Goal: Complete application form

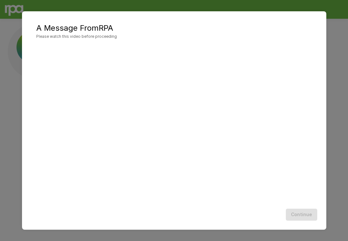
click at [314, 217] on div "Continue" at bounding box center [173, 214] width 291 height 17
click at [299, 215] on div "Continue" at bounding box center [173, 214] width 291 height 17
click at [295, 212] on button "Continue" at bounding box center [301, 215] width 31 height 12
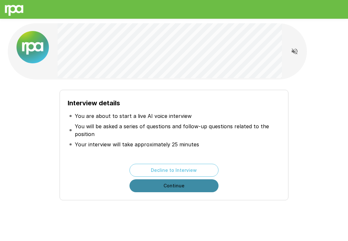
click at [183, 187] on button "Continue" at bounding box center [173, 186] width 89 height 13
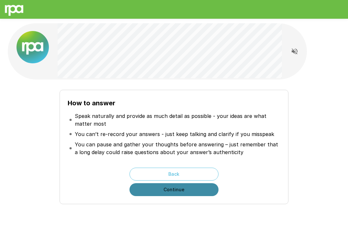
click at [183, 187] on button "Continue" at bounding box center [173, 189] width 89 height 13
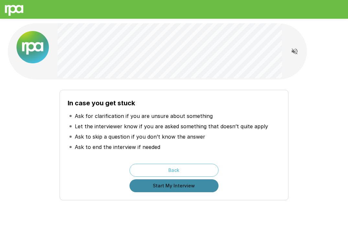
click at [183, 187] on button "Start My Interview" at bounding box center [173, 186] width 89 height 13
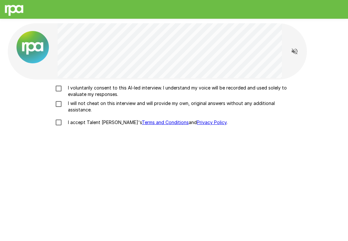
click at [72, 86] on p "I voluntarily consent to this AI-led interview. I understand my voice will be r…" at bounding box center [180, 91] width 231 height 13
click at [72, 109] on p "I will not cheat on this interview and will provide my own, original answers wi…" at bounding box center [180, 106] width 231 height 13
click at [74, 125] on p "I accept Talent Llama's Terms and Conditions and Privacy Policy ." at bounding box center [146, 122] width 162 height 6
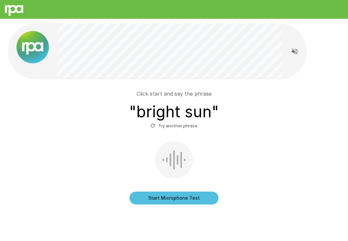
click at [164, 199] on button "Start Microphone Test" at bounding box center [173, 198] width 89 height 13
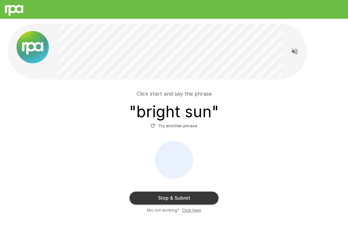
click at [164, 199] on button "Stop & Submit" at bounding box center [173, 198] width 89 height 13
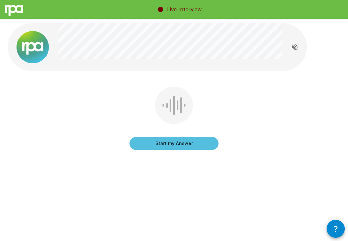
click at [168, 148] on button "Start my Answer" at bounding box center [173, 143] width 89 height 13
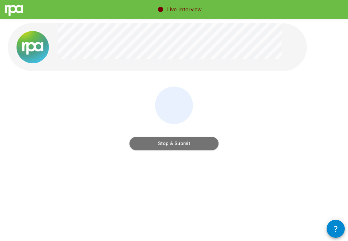
click at [168, 148] on button "Stop & Submit" at bounding box center [173, 143] width 89 height 13
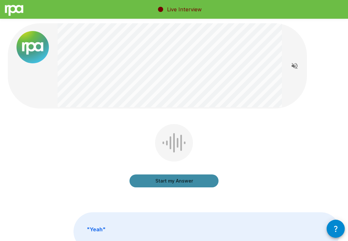
click at [188, 179] on button "Start my Answer" at bounding box center [173, 181] width 89 height 13
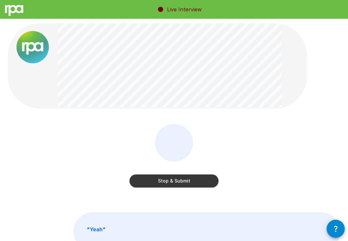
click at [188, 179] on button "Stop & Submit" at bounding box center [173, 181] width 89 height 13
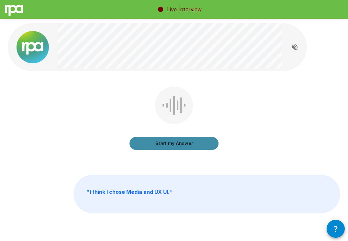
click at [177, 144] on button "Start my Answer" at bounding box center [173, 143] width 89 height 13
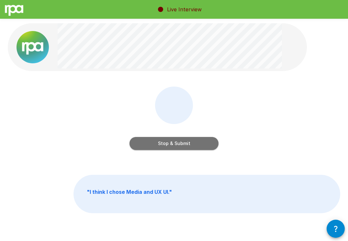
click at [177, 144] on button "Stop & Submit" at bounding box center [173, 143] width 89 height 13
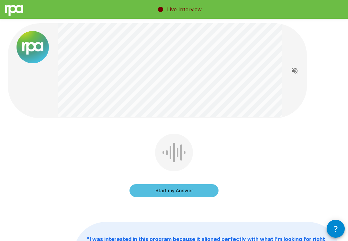
click at [166, 193] on button "Start my Answer" at bounding box center [173, 190] width 89 height 13
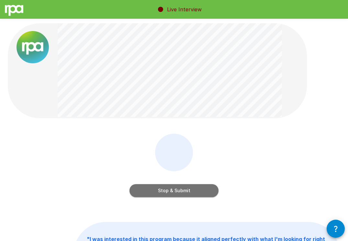
click at [165, 188] on button "Stop & Submit" at bounding box center [173, 190] width 89 height 13
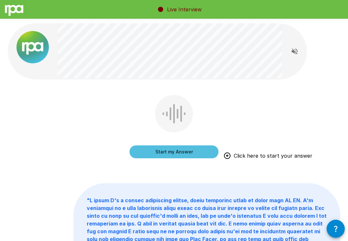
click at [181, 149] on button "Start my Answer" at bounding box center [173, 152] width 89 height 13
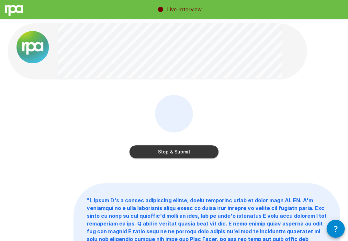
click at [177, 155] on button "Stop & Submit" at bounding box center [173, 152] width 89 height 13
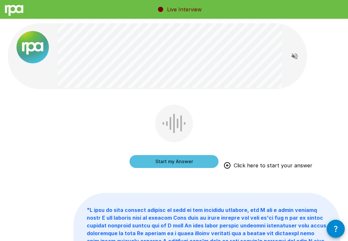
click at [164, 163] on button "Start my Answer" at bounding box center [173, 161] width 89 height 13
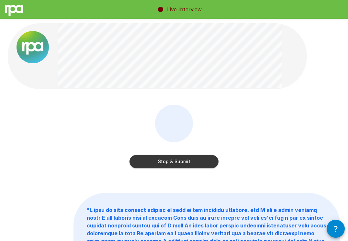
click at [166, 165] on button "Stop & Submit" at bounding box center [173, 161] width 89 height 13
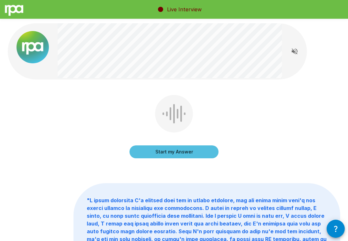
click at [170, 150] on button "Start my Answer" at bounding box center [173, 152] width 89 height 13
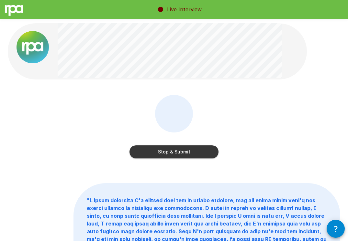
click at [161, 145] on div "Stop & Submit" at bounding box center [173, 146] width 89 height 26
click at [161, 154] on button "Stop & Submit" at bounding box center [173, 152] width 89 height 13
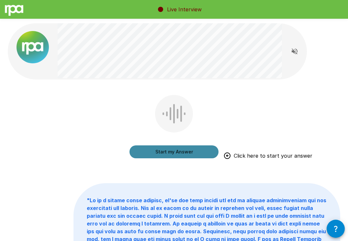
click at [161, 149] on button "Start my Answer" at bounding box center [173, 152] width 89 height 13
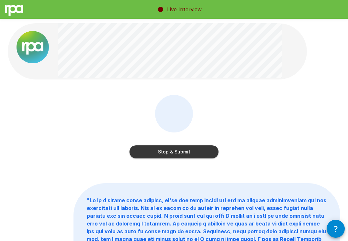
scroll to position [25, 0]
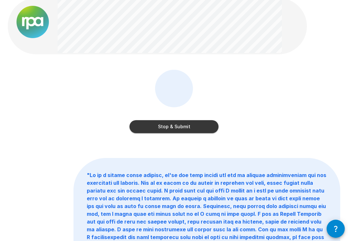
click at [157, 125] on button "Stop & Submit" at bounding box center [173, 126] width 89 height 13
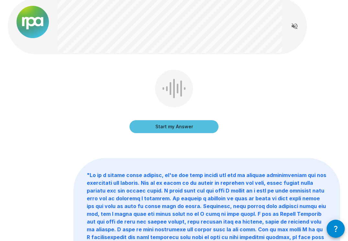
scroll to position [0, 0]
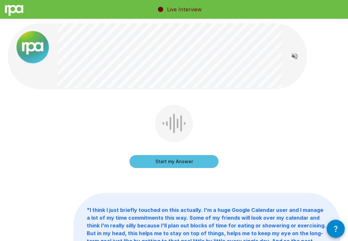
click at [171, 158] on button "Start my Answer" at bounding box center [173, 161] width 89 height 13
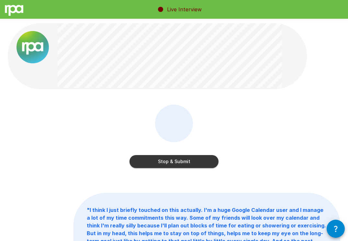
click at [201, 160] on button "Stop & Submit" at bounding box center [173, 161] width 89 height 13
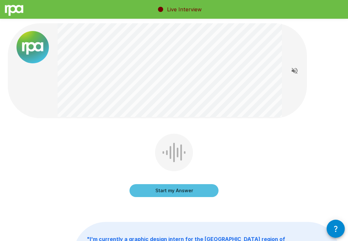
click at [178, 191] on button "Start my Answer" at bounding box center [173, 190] width 89 height 13
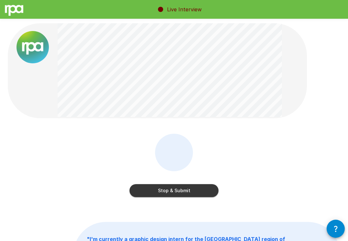
click at [181, 194] on button "Stop & Submit" at bounding box center [173, 190] width 89 height 13
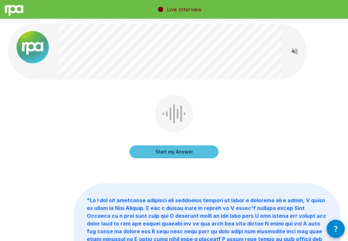
click at [191, 149] on button "Start my Answer" at bounding box center [173, 152] width 89 height 13
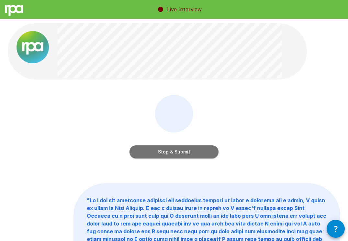
click at [191, 149] on button "Stop & Submit" at bounding box center [173, 152] width 89 height 13
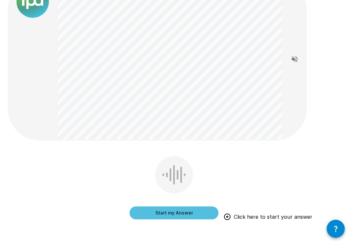
scroll to position [47, 0]
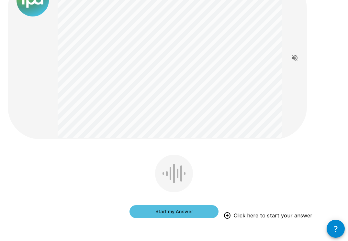
click at [198, 211] on button "Start my Answer" at bounding box center [173, 211] width 89 height 13
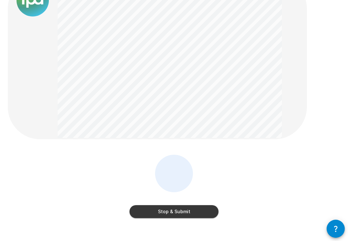
click at [198, 211] on button "Stop & Submit" at bounding box center [173, 211] width 89 height 13
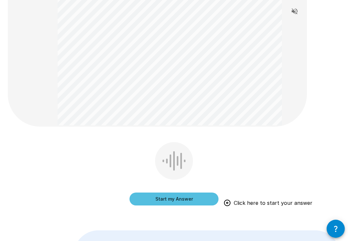
scroll to position [129, 0]
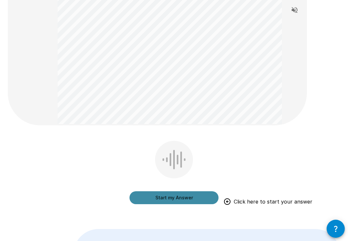
click at [181, 196] on button "Start my Answer" at bounding box center [173, 198] width 89 height 13
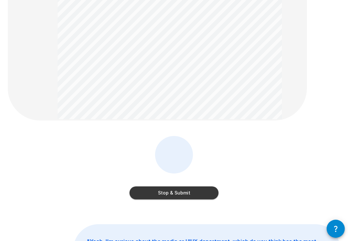
scroll to position [135, 0]
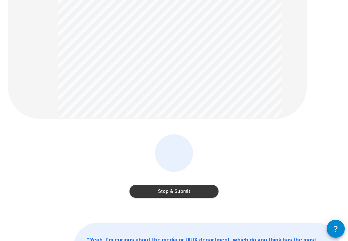
click at [181, 194] on button "Stop & Submit" at bounding box center [173, 191] width 89 height 13
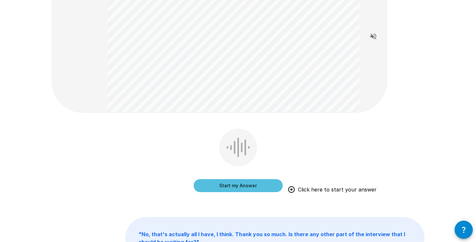
scroll to position [65, 0]
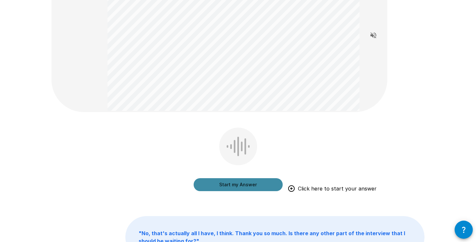
click at [266, 181] on button "Start my Answer" at bounding box center [237, 184] width 89 height 13
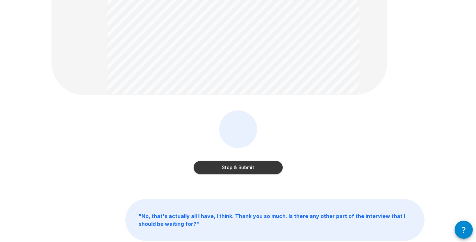
scroll to position [82, 0]
click at [257, 158] on div "Stop & Submit" at bounding box center [237, 161] width 89 height 26
click at [257, 162] on button "Stop & Submit" at bounding box center [237, 166] width 89 height 13
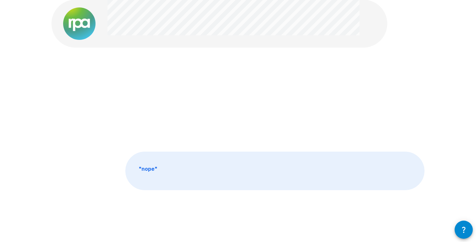
scroll to position [0, 0]
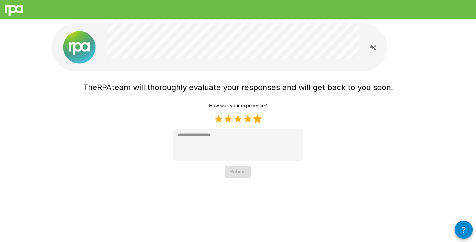
click at [256, 122] on label "5 Stars" at bounding box center [257, 119] width 10 height 10
type textarea "*"
click at [238, 174] on button "Submit" at bounding box center [238, 172] width 26 height 12
